Goal: Task Accomplishment & Management: Complete application form

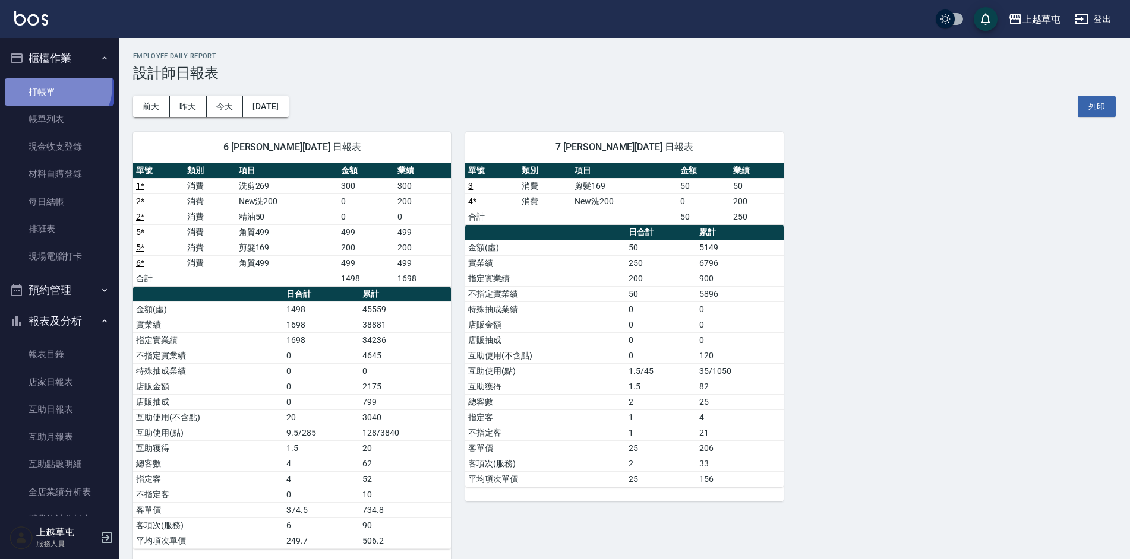
click at [56, 86] on link "打帳單" at bounding box center [59, 91] width 109 height 27
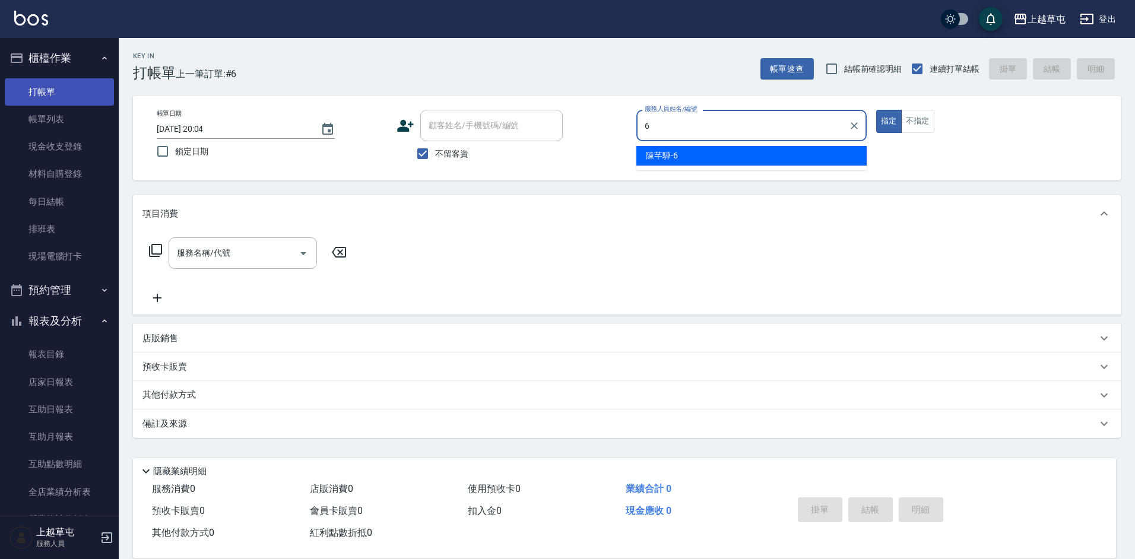
type input "[PERSON_NAME]-6"
type button "true"
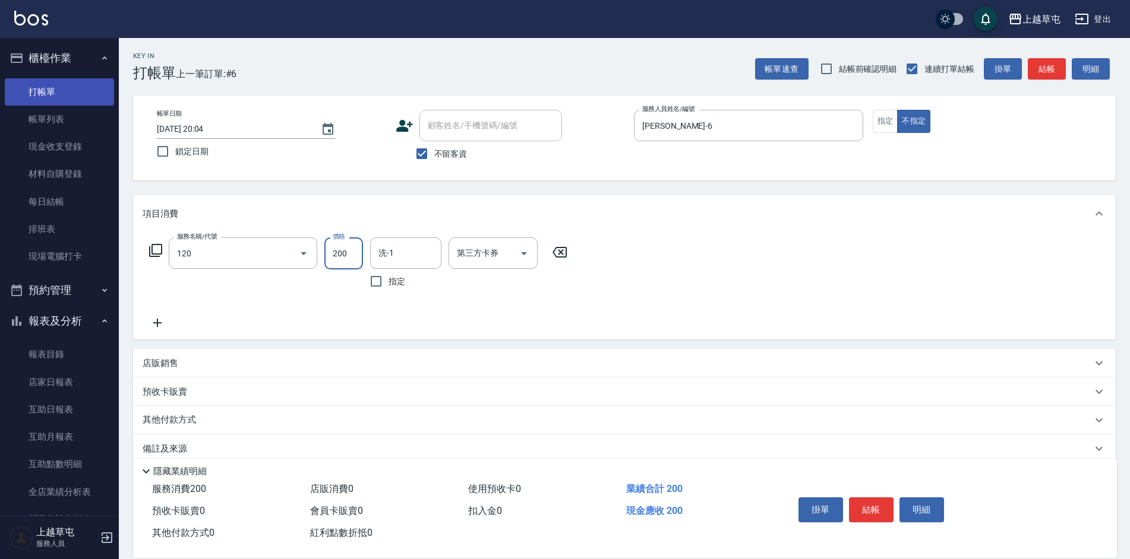
type input "New洗200(120)"
type input "[PERSON_NAME]-35"
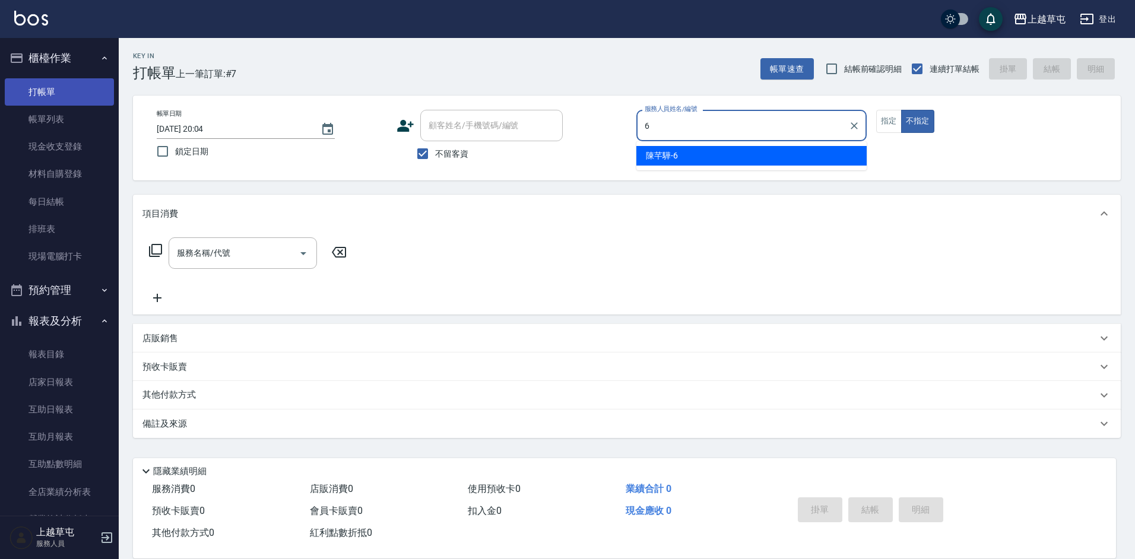
type input "[PERSON_NAME]-6"
type button "false"
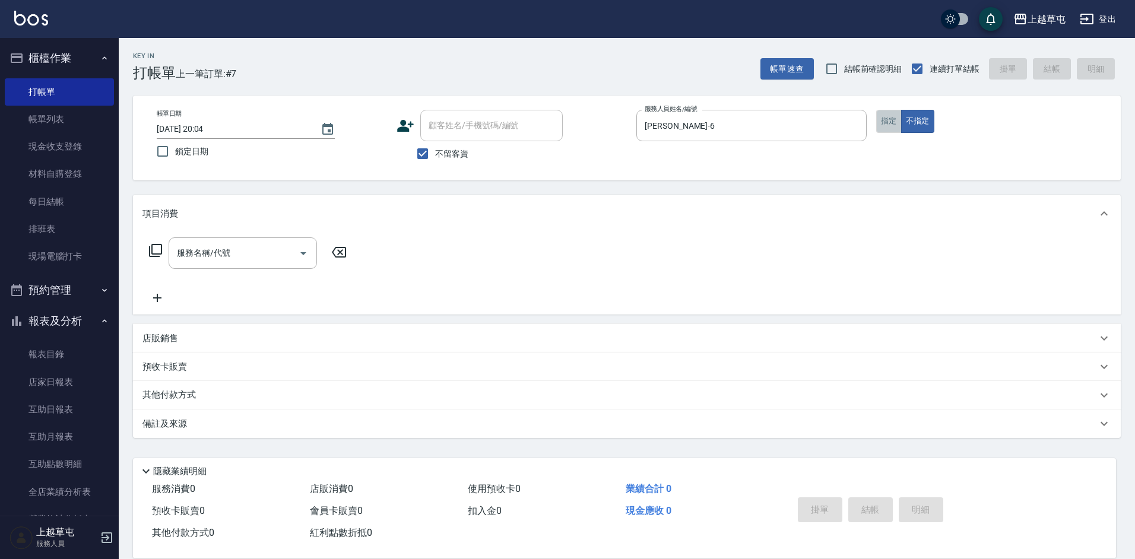
click at [888, 121] on button "指定" at bounding box center [890, 121] width 26 height 23
click at [211, 251] on div "服務名稱/代號 服務名稱/代號" at bounding box center [243, 253] width 148 height 31
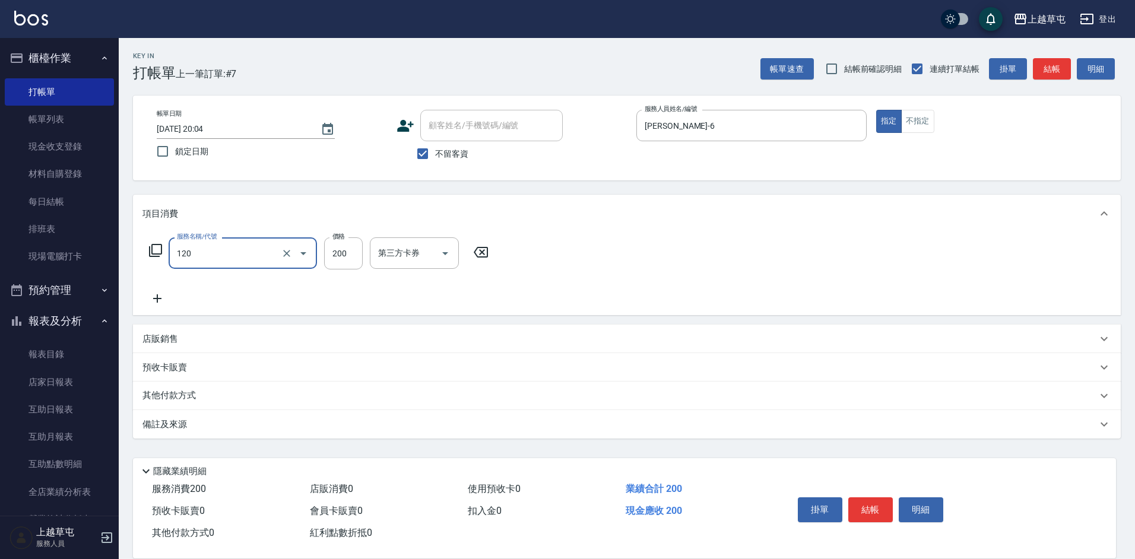
type input "New洗200(120)"
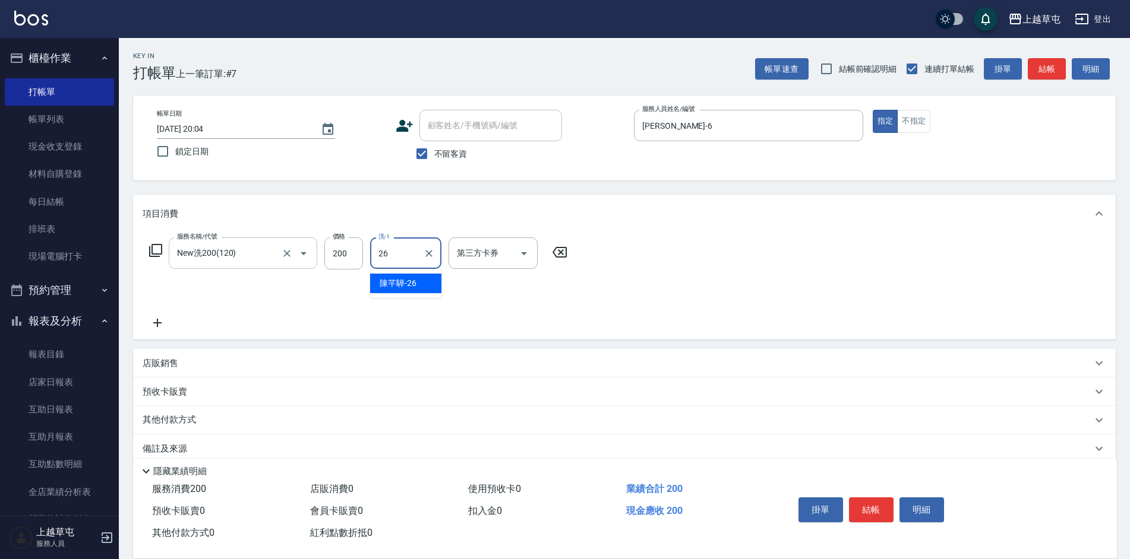
type input "[PERSON_NAME]-26"
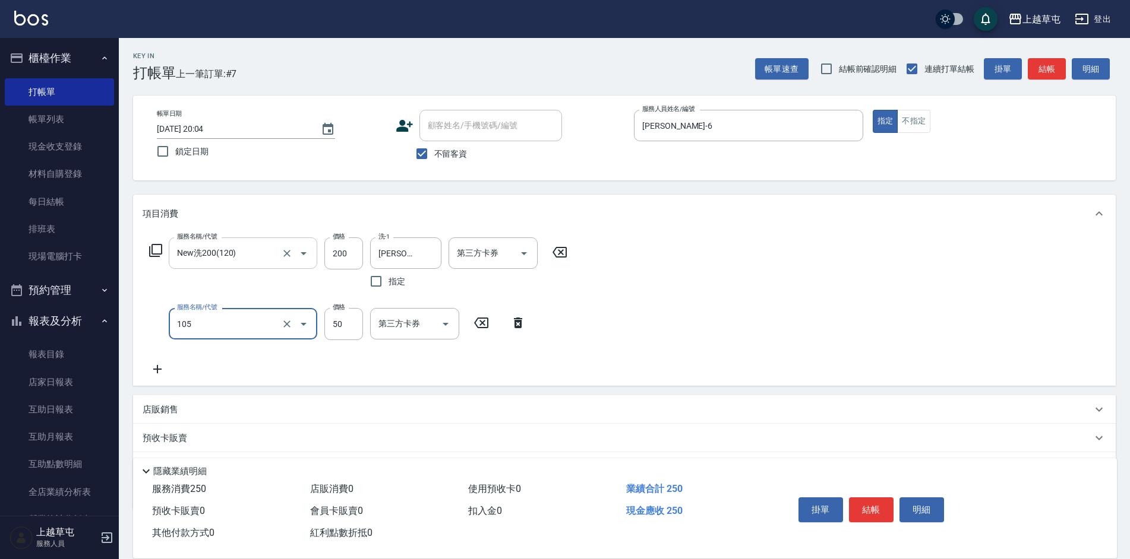
type input "精油50(105)"
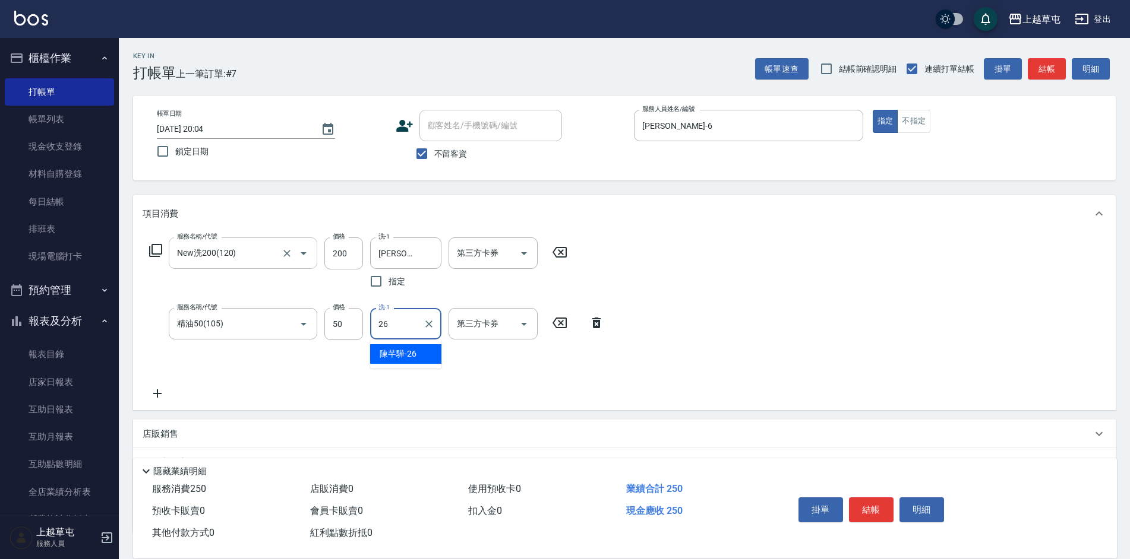
type input "[PERSON_NAME]-26"
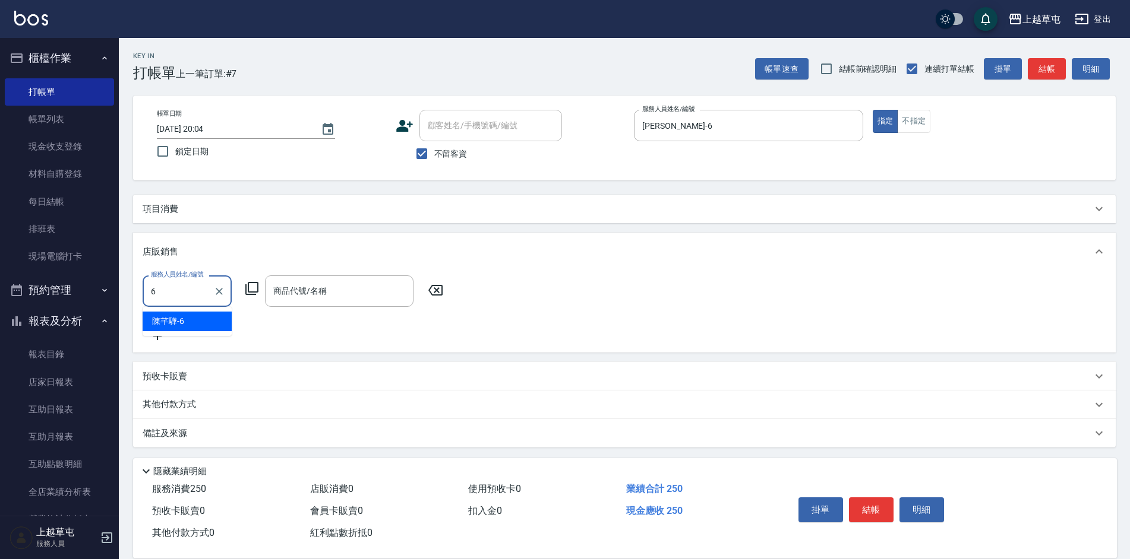
type input "[PERSON_NAME]-6"
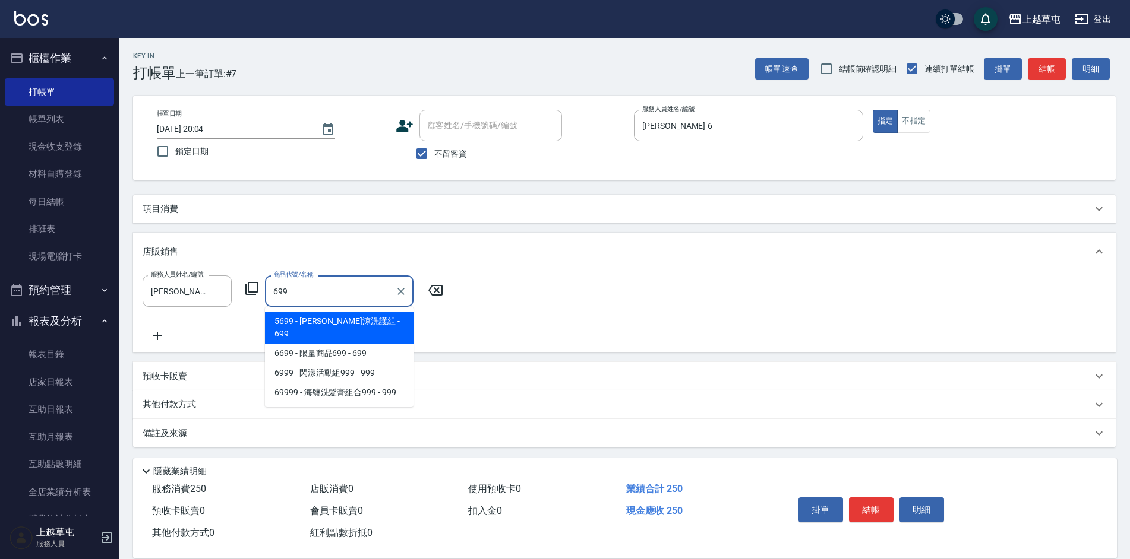
type input "水水沁涼洗護組"
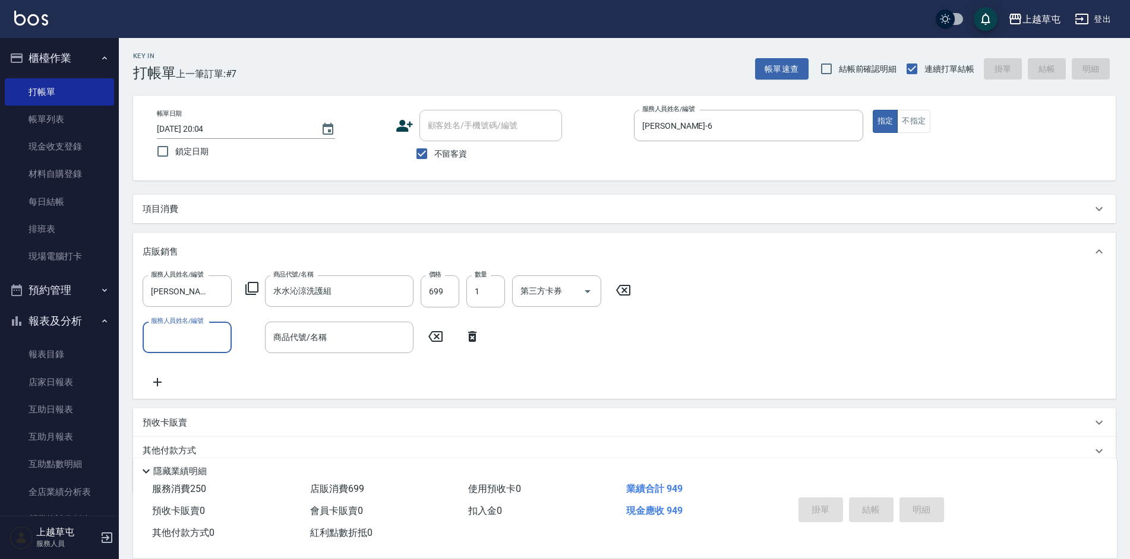
type input "[DATE] 20:06"
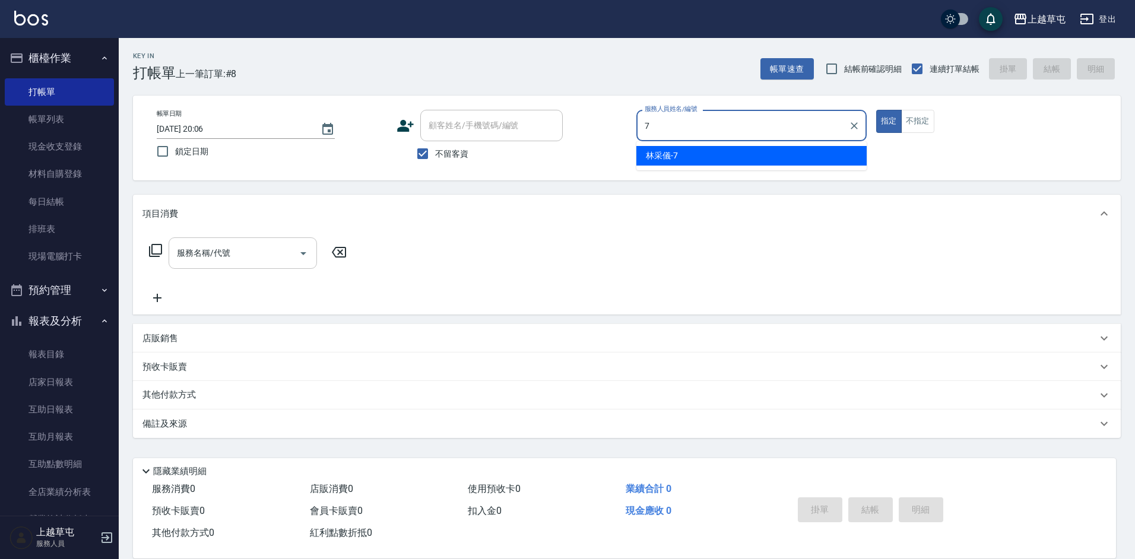
type input "[PERSON_NAME]-7"
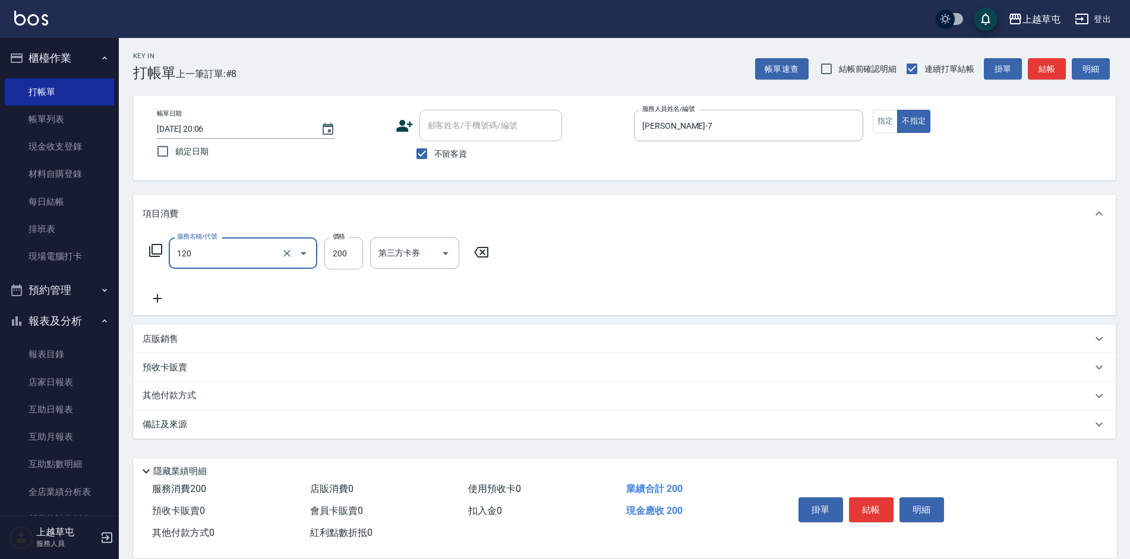
type input "New洗200(120)"
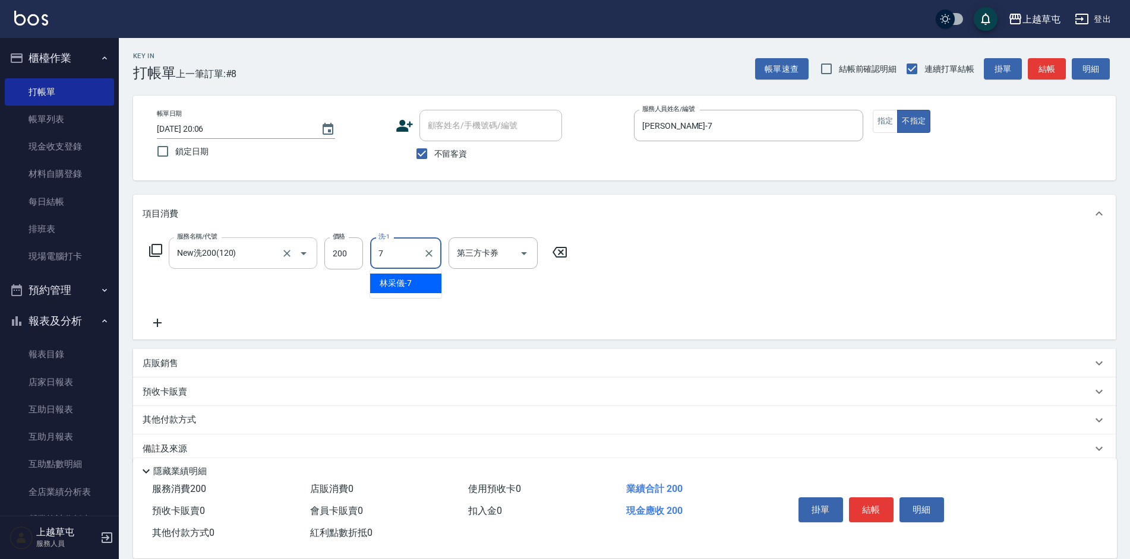
type input "[PERSON_NAME]-7"
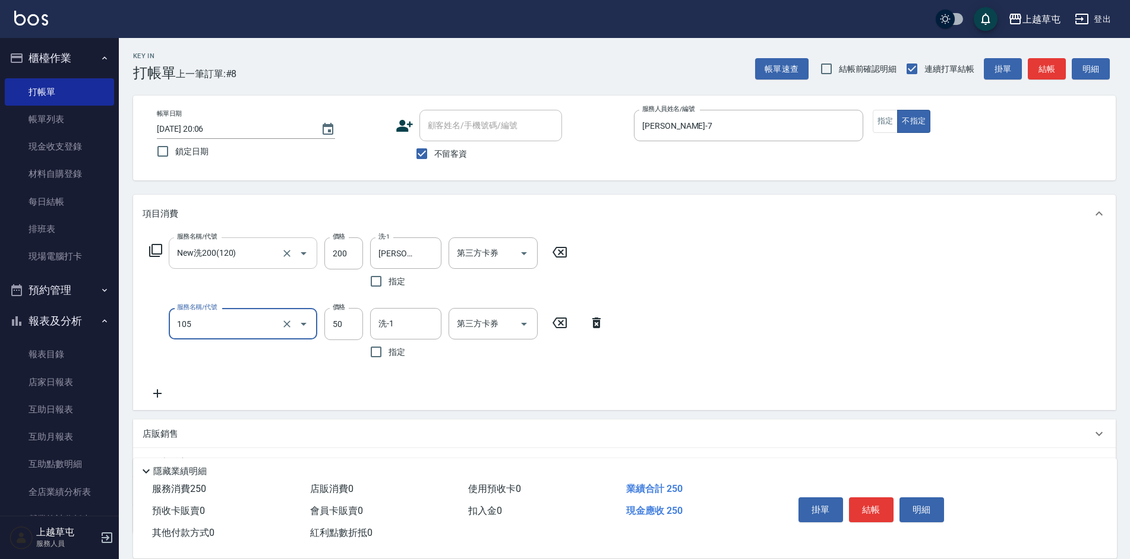
type input "精油50(105)"
click at [394, 321] on input "洗-1" at bounding box center [405, 324] width 61 height 21
type input "[PERSON_NAME]-7"
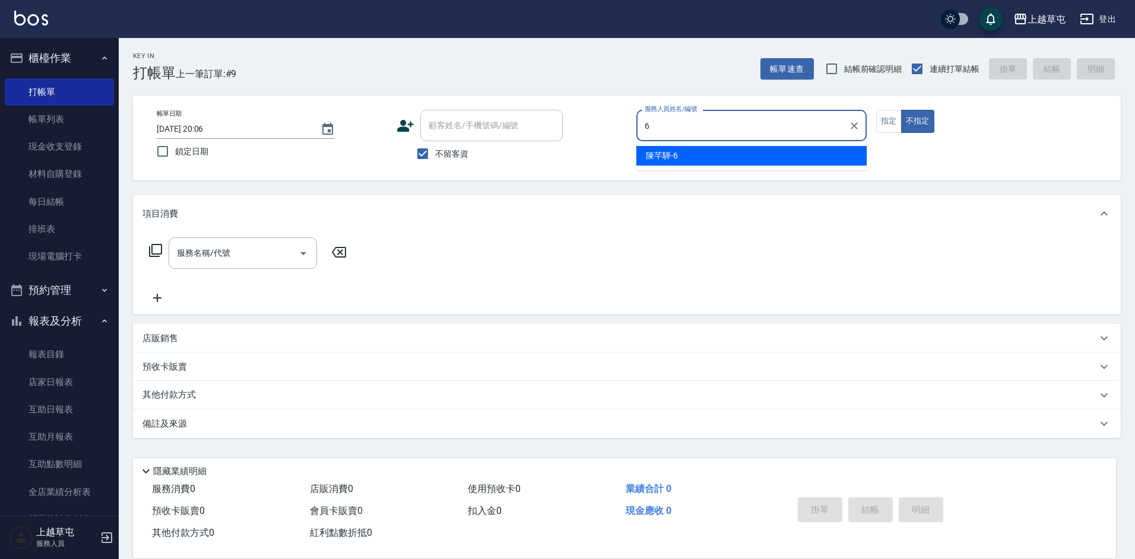
type input "[PERSON_NAME]-6"
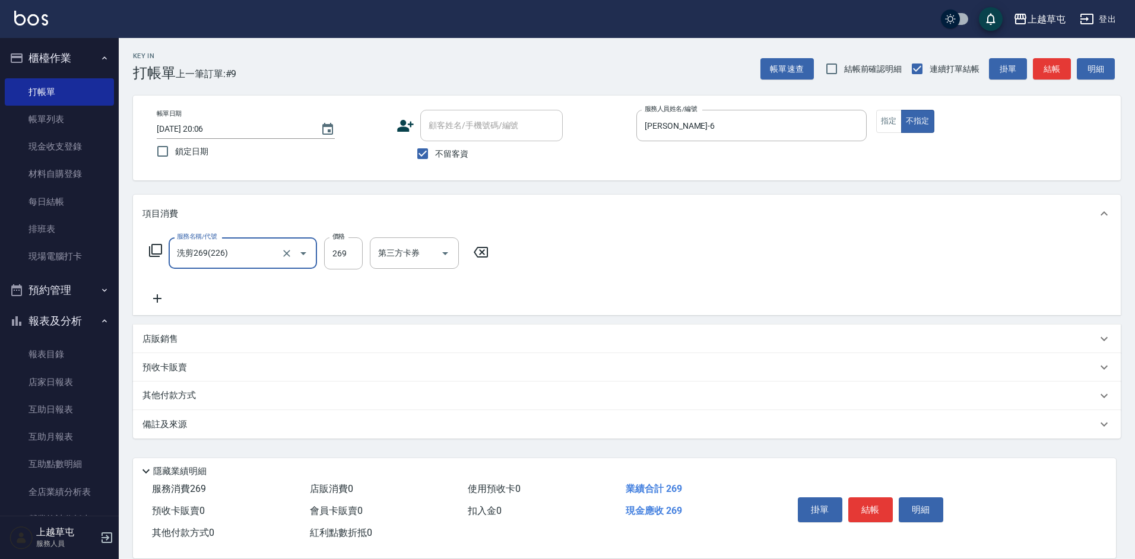
type input "洗剪269(226)"
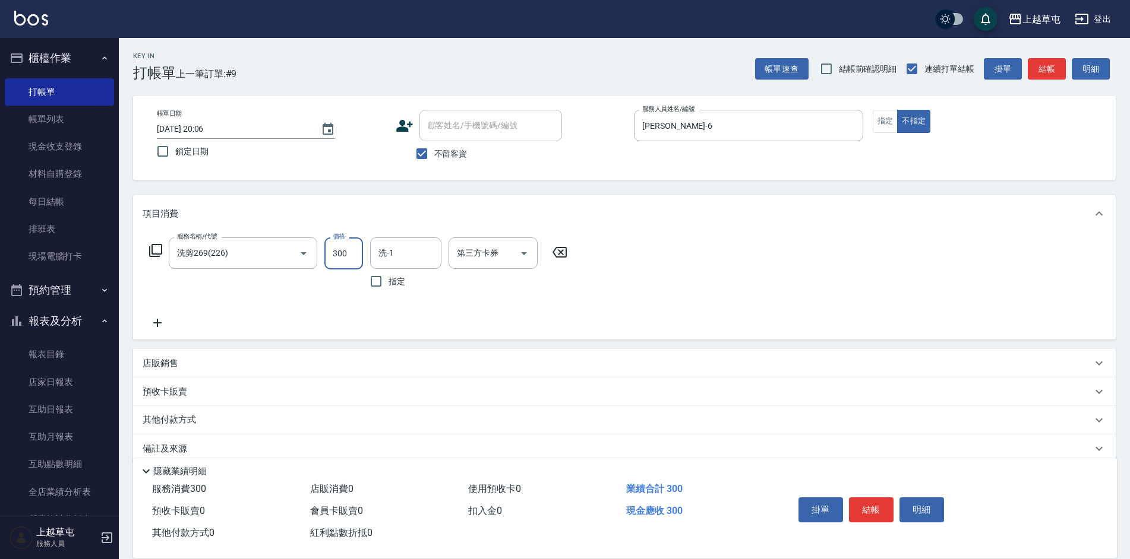
type input "300"
type input "[PERSON_NAME]-35"
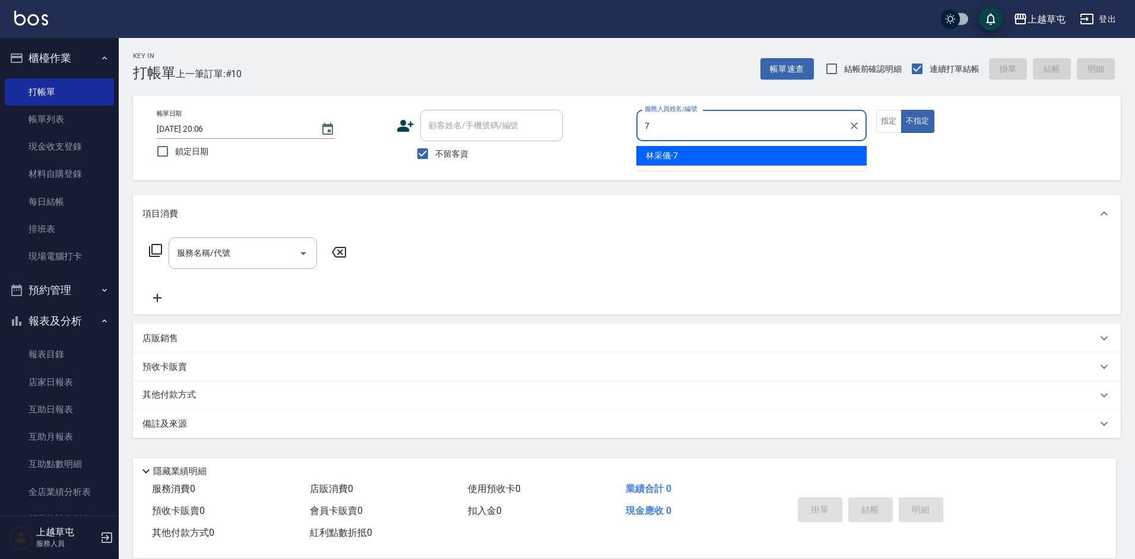
type input "[PERSON_NAME]-7"
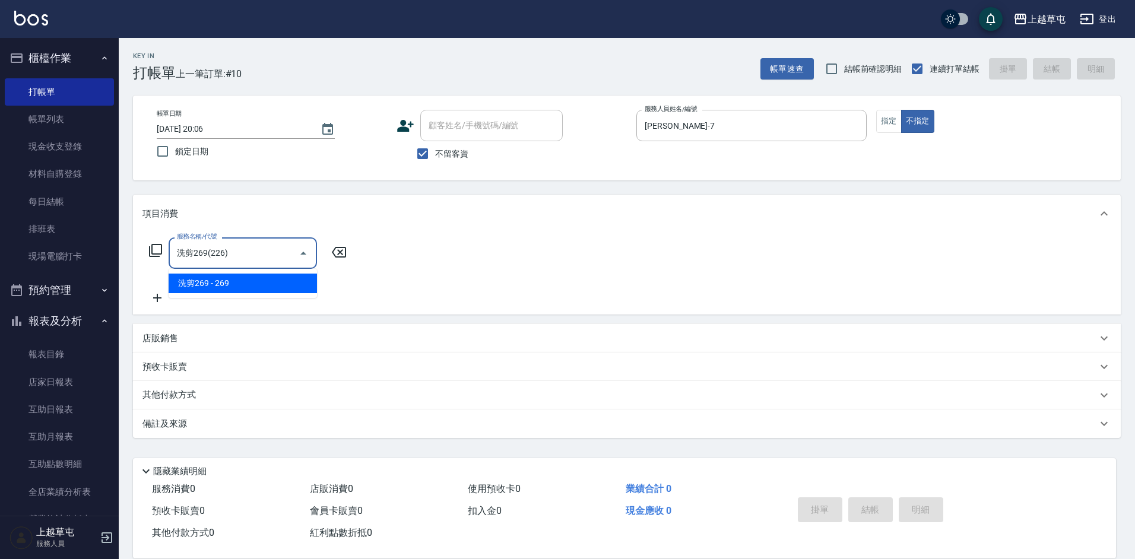
type input "洗剪269(226)"
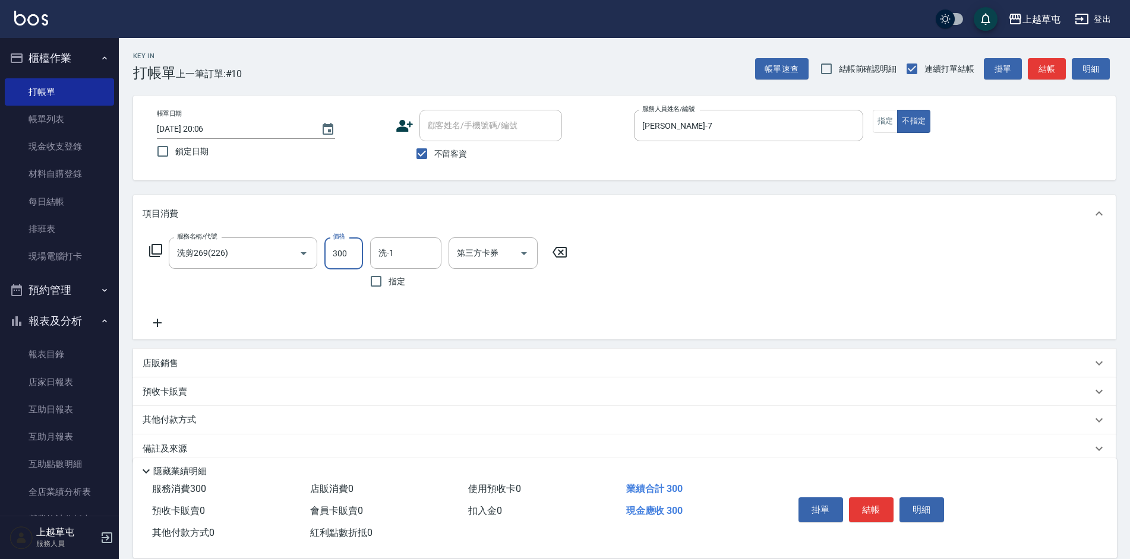
type input "300"
type input "[PERSON_NAME]-26"
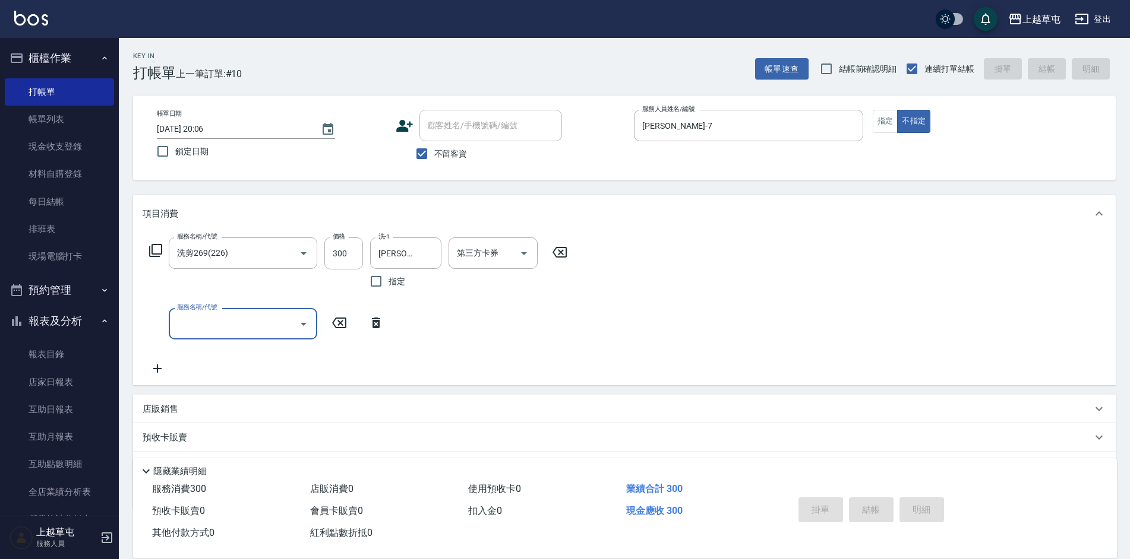
type input "[DATE] 20:07"
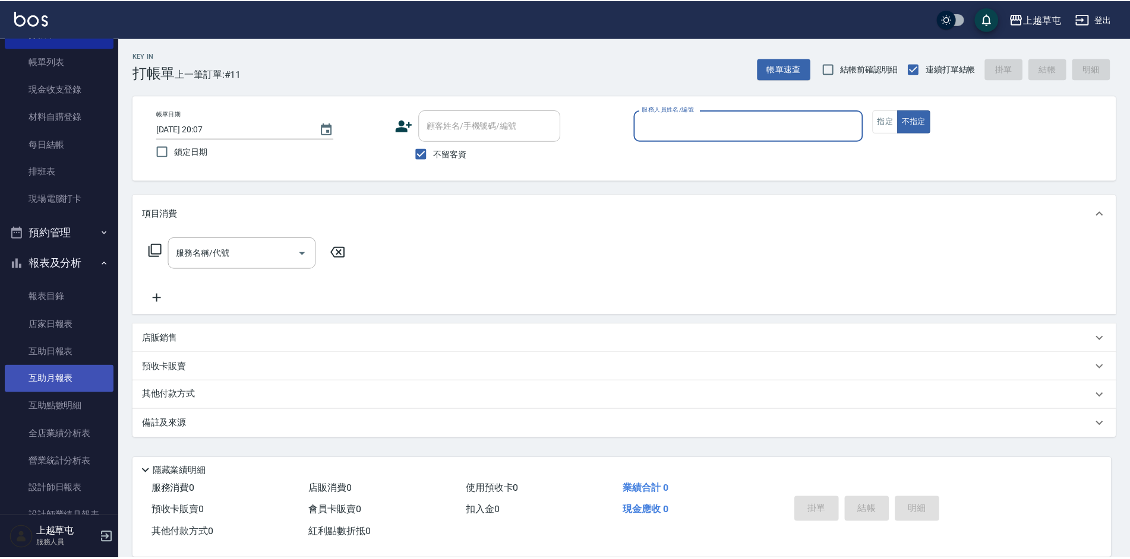
scroll to position [177, 0]
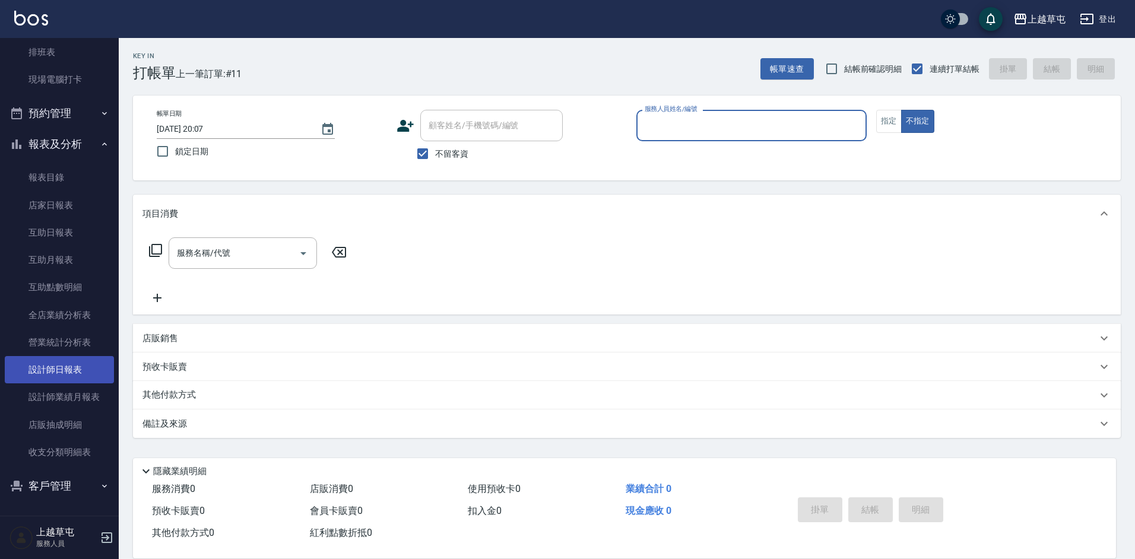
click at [72, 369] on link "設計師日報表" at bounding box center [59, 369] width 109 height 27
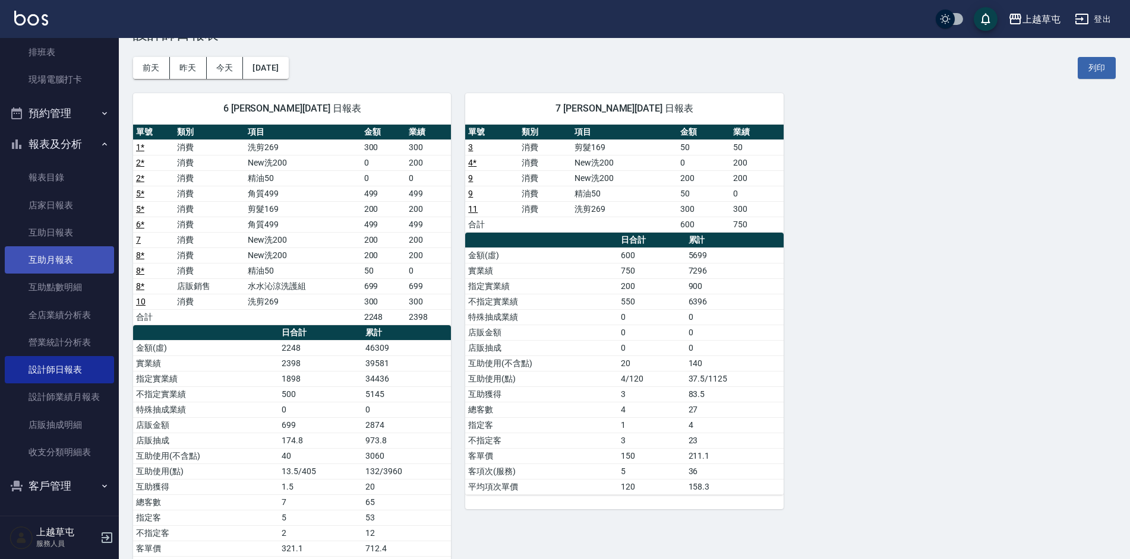
scroll to position [59, 0]
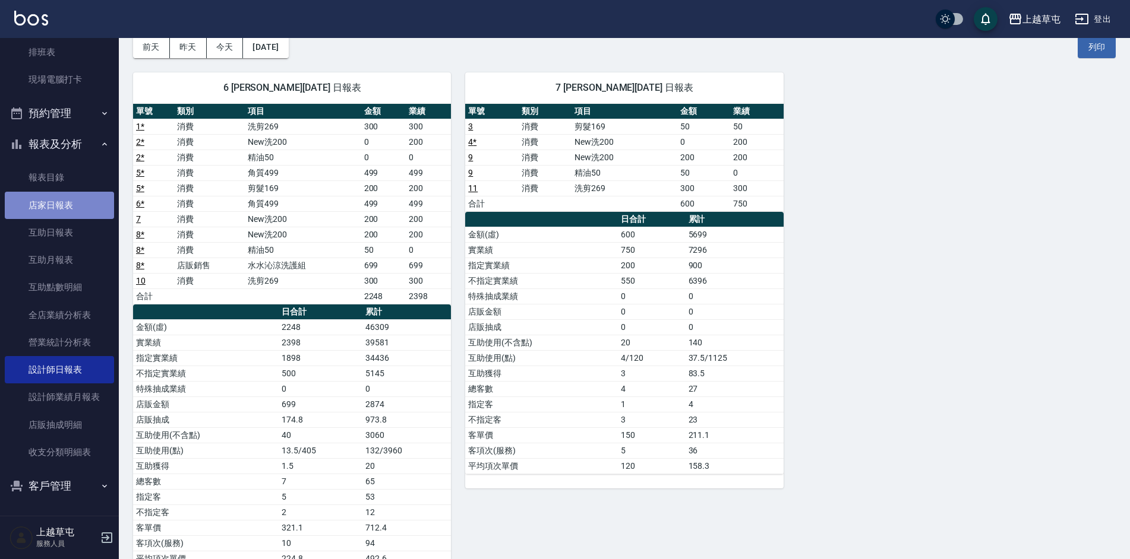
click at [86, 200] on link "店家日報表" at bounding box center [59, 205] width 109 height 27
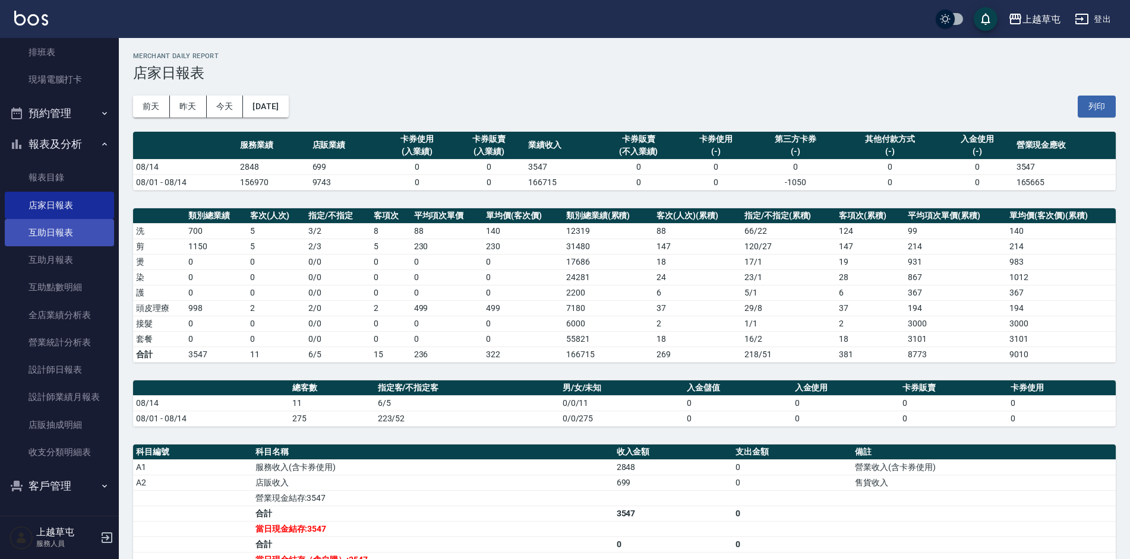
click at [75, 238] on link "互助日報表" at bounding box center [59, 232] width 109 height 27
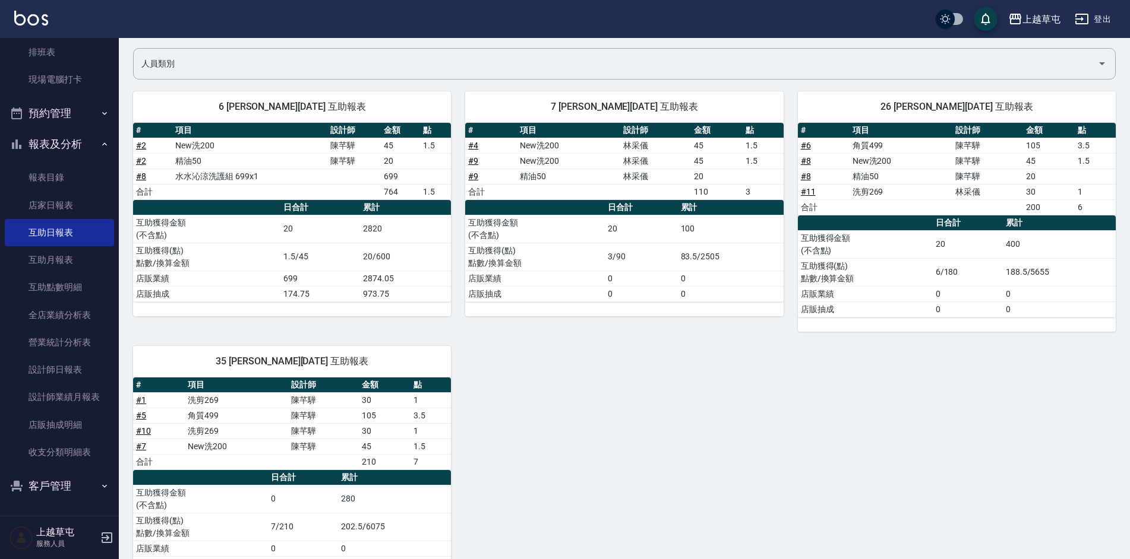
scroll to position [66, 0]
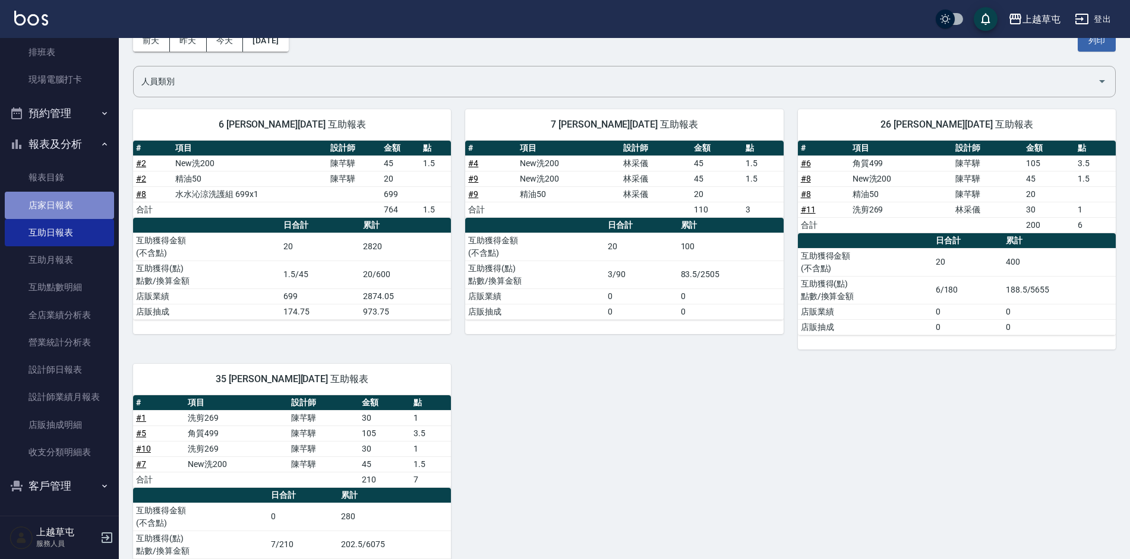
click at [80, 196] on link "店家日報表" at bounding box center [59, 205] width 109 height 27
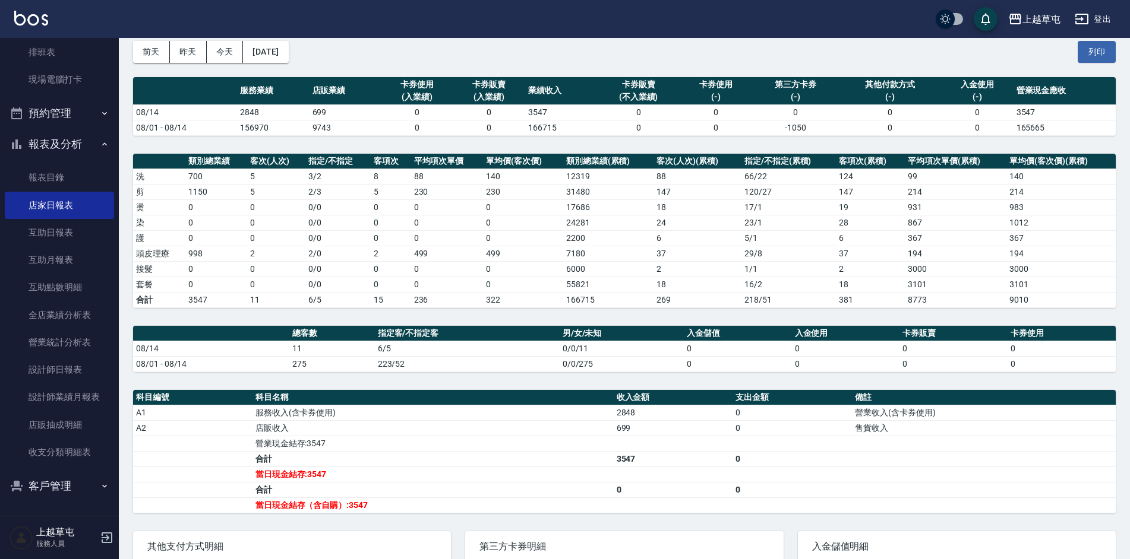
scroll to position [164, 0]
